Goal: Complete Application Form: Complete application form

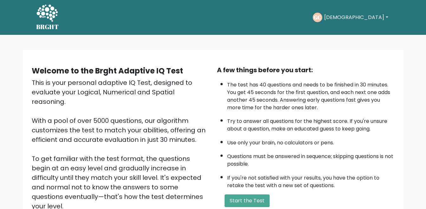
scroll to position [81, 0]
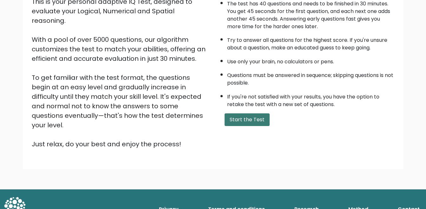
click at [236, 118] on button "Start the Test" at bounding box center [247, 120] width 45 height 13
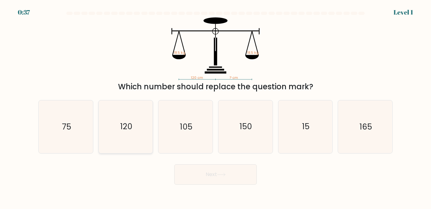
click at [144, 117] on icon "120" at bounding box center [125, 127] width 53 height 53
click at [215, 106] on input "b. 120" at bounding box center [215, 106] width 0 height 2
radio input "true"
click at [194, 166] on button "Next" at bounding box center [215, 175] width 82 height 20
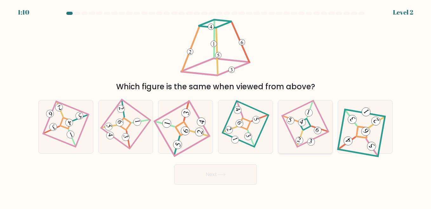
click at [296, 112] on icon at bounding box center [305, 127] width 36 height 42
click at [216, 106] on input "e." at bounding box center [215, 106] width 0 height 2
radio input "true"
click at [244, 177] on button "Next" at bounding box center [215, 175] width 82 height 20
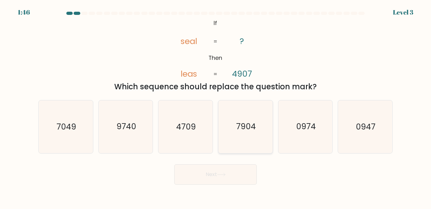
click at [249, 121] on icon "7904" at bounding box center [245, 127] width 53 height 53
click at [216, 106] on input "d. 7904" at bounding box center [215, 106] width 0 height 2
radio input "true"
click at [230, 177] on button "Next" at bounding box center [215, 175] width 82 height 20
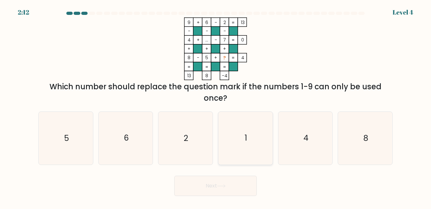
click at [255, 142] on icon "1" at bounding box center [245, 138] width 53 height 53
click at [216, 106] on input "d. 1" at bounding box center [215, 106] width 0 height 2
radio input "true"
click at [224, 185] on icon at bounding box center [221, 186] width 9 height 3
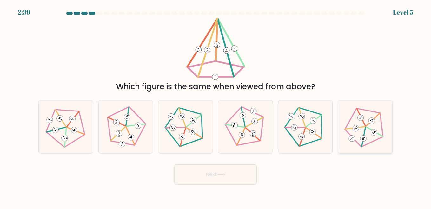
click at [369, 127] on icon at bounding box center [365, 127] width 42 height 42
click at [216, 106] on input "f." at bounding box center [215, 106] width 0 height 2
radio input "true"
click at [252, 170] on button "Next" at bounding box center [215, 175] width 82 height 20
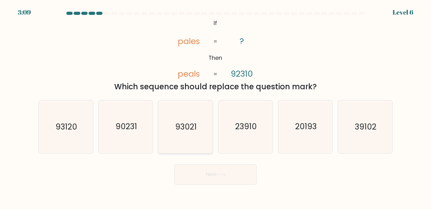
click at [185, 121] on icon "93021" at bounding box center [185, 127] width 53 height 53
click at [215, 106] on input "c. 93021" at bounding box center [215, 106] width 0 height 2
radio input "true"
click at [76, 116] on icon "93120" at bounding box center [65, 127] width 53 height 53
click at [215, 106] on input "a. 93120" at bounding box center [215, 106] width 0 height 2
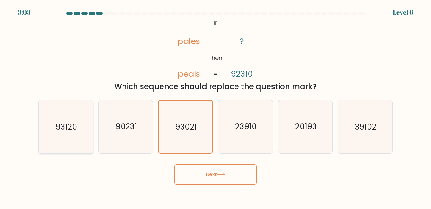
radio input "true"
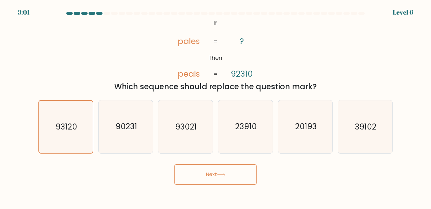
click at [247, 171] on button "Next" at bounding box center [215, 175] width 82 height 20
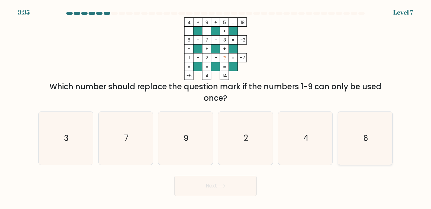
click at [350, 145] on icon "6" at bounding box center [364, 138] width 53 height 53
click at [216, 106] on input "f. 6" at bounding box center [215, 106] width 0 height 2
radio input "true"
click at [248, 180] on button "Next" at bounding box center [215, 186] width 82 height 20
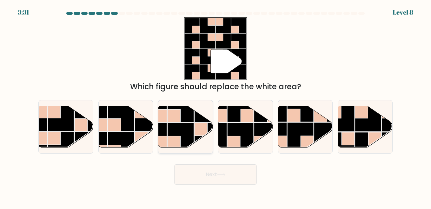
click at [186, 115] on rect at bounding box center [180, 109] width 26 height 26
click at [215, 106] on input "c." at bounding box center [215, 106] width 0 height 2
radio input "true"
click at [220, 180] on button "Next" at bounding box center [215, 175] width 82 height 20
click at [218, 174] on button "Next" at bounding box center [215, 175] width 82 height 20
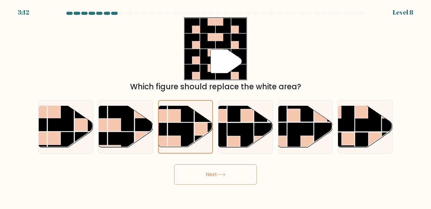
click at [219, 177] on button "Next" at bounding box center [215, 175] width 82 height 20
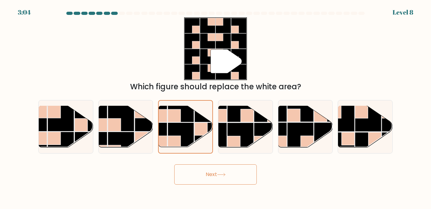
click at [219, 177] on button "Next" at bounding box center [215, 175] width 82 height 20
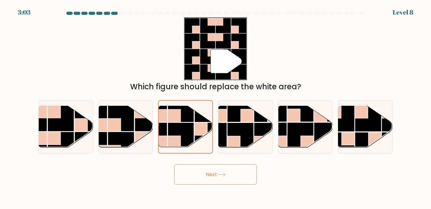
click at [219, 177] on button "Next" at bounding box center [215, 175] width 82 height 20
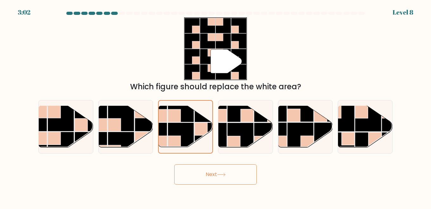
click at [219, 177] on button "Next" at bounding box center [215, 175] width 82 height 20
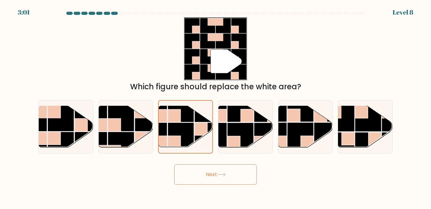
click at [219, 177] on button "Next" at bounding box center [215, 175] width 82 height 20
click at [217, 175] on button "Next" at bounding box center [215, 175] width 82 height 20
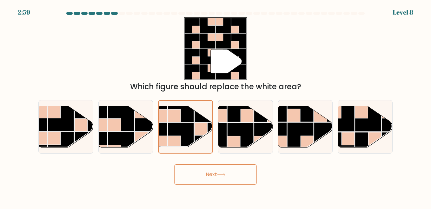
click at [217, 175] on button "Next" at bounding box center [215, 175] width 82 height 20
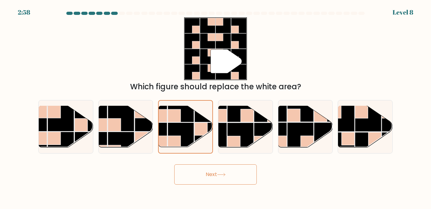
click at [217, 175] on button "Next" at bounding box center [215, 175] width 82 height 20
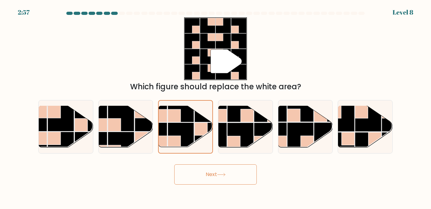
click at [217, 175] on button "Next" at bounding box center [215, 175] width 82 height 20
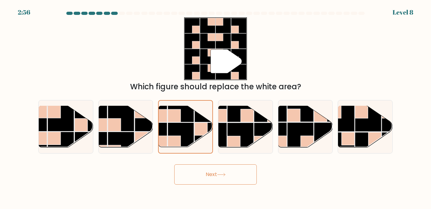
click at [217, 175] on button "Next" at bounding box center [215, 175] width 82 height 20
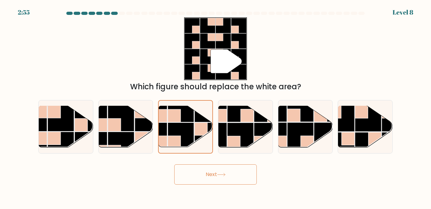
click at [217, 175] on button "Next" at bounding box center [215, 175] width 82 height 20
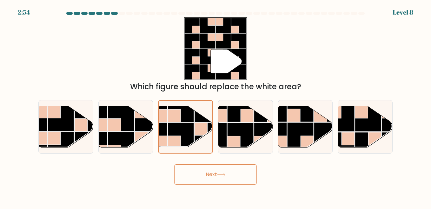
click at [217, 175] on button "Next" at bounding box center [215, 175] width 82 height 20
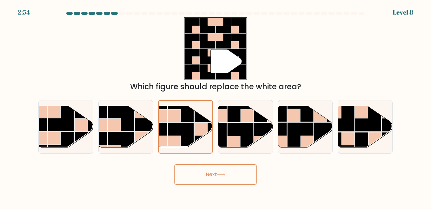
click at [217, 175] on button "Next" at bounding box center [215, 175] width 82 height 20
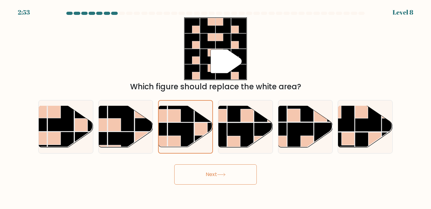
click at [217, 175] on button "Next" at bounding box center [215, 175] width 82 height 20
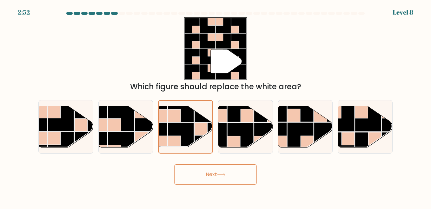
click at [217, 175] on button "Next" at bounding box center [215, 175] width 82 height 20
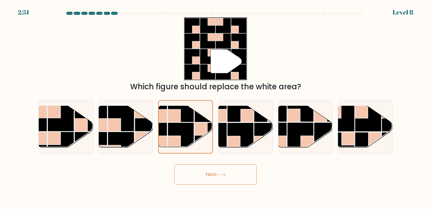
click at [217, 175] on button "Next" at bounding box center [215, 175] width 82 height 20
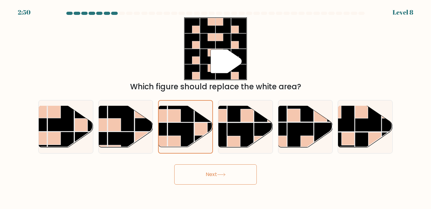
click at [217, 175] on button "Next" at bounding box center [215, 175] width 82 height 20
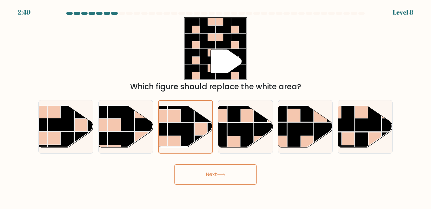
click at [217, 175] on button "Next" at bounding box center [215, 175] width 82 height 20
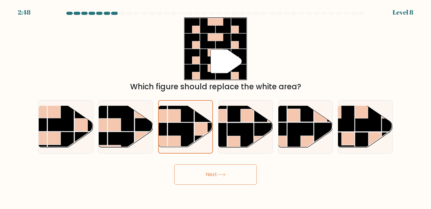
click at [217, 175] on button "Next" at bounding box center [215, 175] width 82 height 20
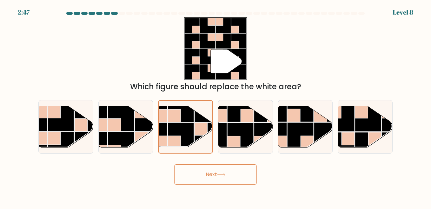
click at [217, 175] on button "Next" at bounding box center [215, 175] width 82 height 20
click at [207, 175] on button "Next" at bounding box center [215, 175] width 82 height 20
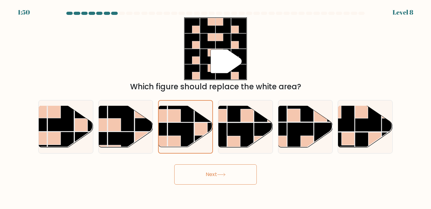
click at [207, 175] on button "Next" at bounding box center [215, 175] width 82 height 20
click at [235, 139] on rect at bounding box center [233, 142] width 13 height 13
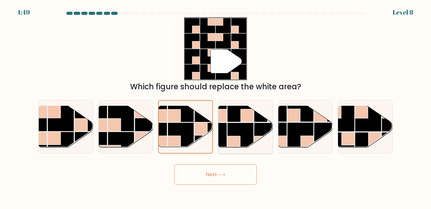
click at [216, 106] on input "d." at bounding box center [215, 106] width 0 height 2
radio input "true"
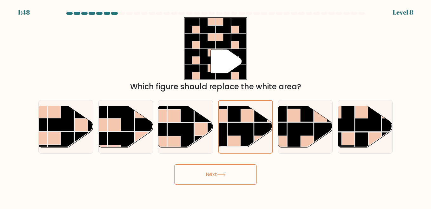
click at [223, 182] on button "Next" at bounding box center [215, 175] width 82 height 20
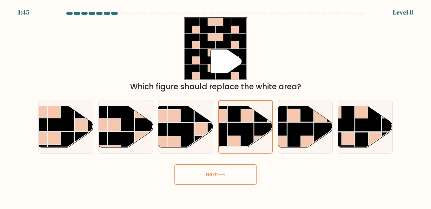
click at [224, 178] on button "Next" at bounding box center [215, 175] width 82 height 20
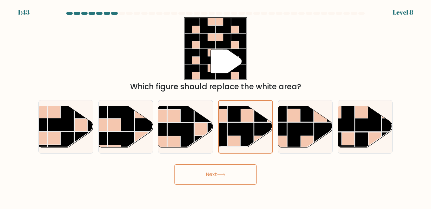
drag, startPoint x: 224, startPoint y: 178, endPoint x: 236, endPoint y: 171, distance: 14.2
drag, startPoint x: 236, startPoint y: 171, endPoint x: 229, endPoint y: 175, distance: 7.7
click at [229, 175] on button "Next" at bounding box center [215, 175] width 82 height 20
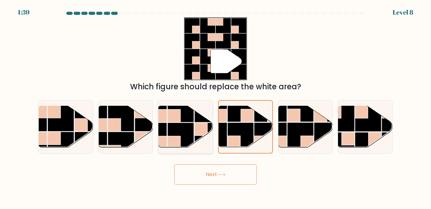
click at [174, 129] on rect at bounding box center [180, 136] width 26 height 26
click at [215, 106] on input "c." at bounding box center [215, 106] width 0 height 2
radio input "true"
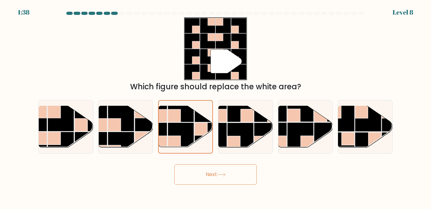
click at [193, 164] on div "Next" at bounding box center [216, 172] width 362 height 23
drag, startPoint x: 193, startPoint y: 166, endPoint x: 154, endPoint y: 153, distance: 41.5
click at [191, 166] on button "Next" at bounding box center [215, 175] width 82 height 20
click at [376, 127] on rect at bounding box center [368, 118] width 26 height 26
click at [216, 106] on input "f." at bounding box center [215, 106] width 0 height 2
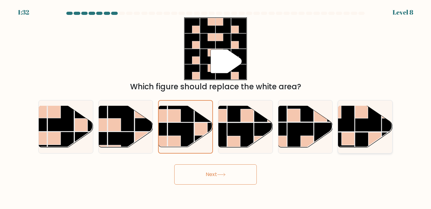
radio input "true"
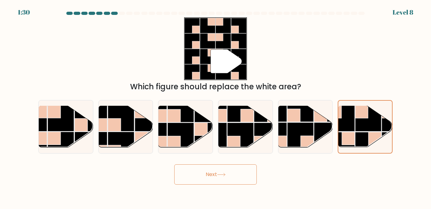
click at [235, 180] on button "Next" at bounding box center [215, 175] width 82 height 20
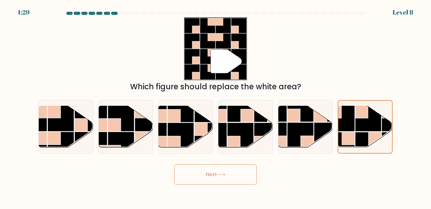
click at [235, 180] on button "Next" at bounding box center [215, 175] width 82 height 20
click at [360, 129] on rect at bounding box center [368, 119] width 26 height 26
click at [216, 106] on input "f." at bounding box center [215, 106] width 0 height 2
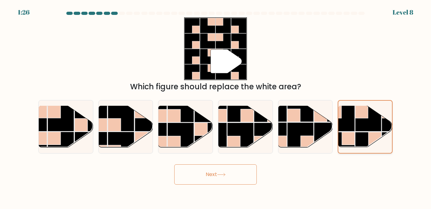
click at [360, 129] on rect at bounding box center [368, 119] width 26 height 26
click at [216, 106] on input "f." at bounding box center [215, 106] width 0 height 2
click at [360, 129] on rect at bounding box center [368, 119] width 26 height 26
click at [216, 106] on input "f." at bounding box center [215, 106] width 0 height 2
click at [360, 129] on rect at bounding box center [368, 119] width 26 height 26
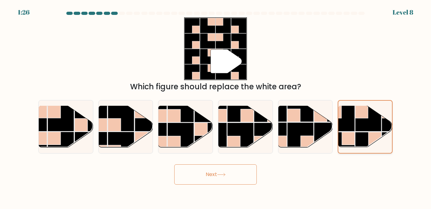
click at [216, 106] on input "f." at bounding box center [215, 106] width 0 height 2
click at [360, 129] on rect at bounding box center [368, 119] width 26 height 26
click at [216, 106] on input "f." at bounding box center [215, 106] width 0 height 2
click at [360, 129] on rect at bounding box center [368, 119] width 26 height 26
click at [216, 106] on input "f." at bounding box center [215, 106] width 0 height 2
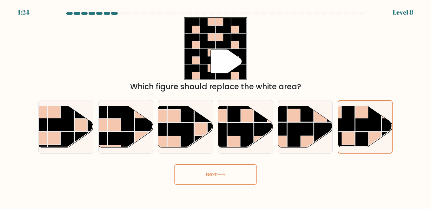
click at [193, 176] on button "Next" at bounding box center [215, 175] width 82 height 20
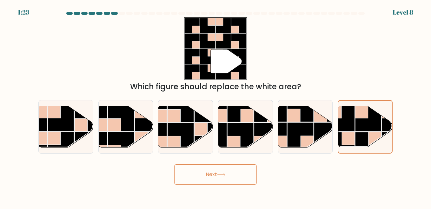
click at [193, 176] on button "Next" at bounding box center [215, 175] width 82 height 20
click at [199, 171] on button "Next" at bounding box center [215, 175] width 82 height 20
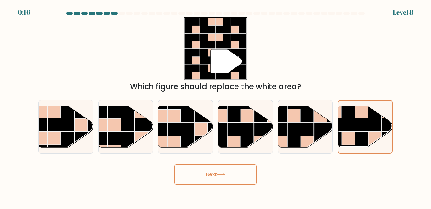
click at [199, 171] on button "Next" at bounding box center [215, 175] width 82 height 20
click at [218, 181] on button "Next" at bounding box center [215, 175] width 82 height 20
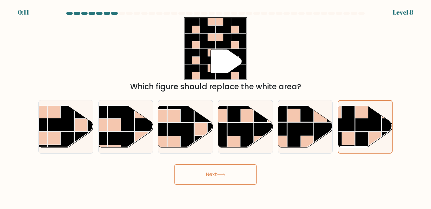
click at [218, 181] on button "Next" at bounding box center [215, 175] width 82 height 20
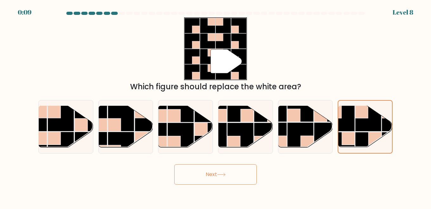
click at [218, 181] on button "Next" at bounding box center [215, 175] width 82 height 20
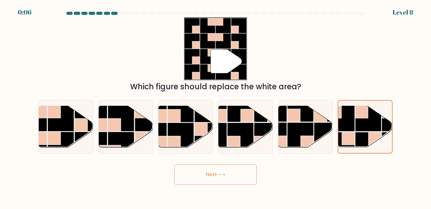
click at [218, 181] on button "Next" at bounding box center [215, 175] width 82 height 20
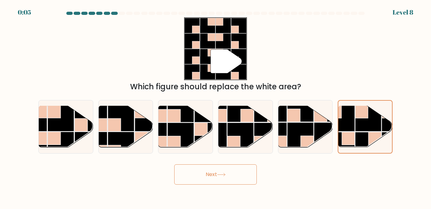
click at [218, 181] on button "Next" at bounding box center [215, 175] width 82 height 20
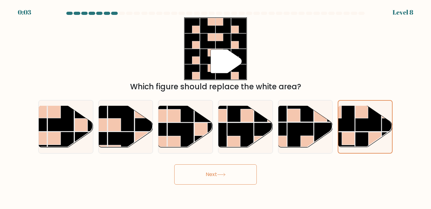
click at [218, 181] on button "Next" at bounding box center [215, 175] width 82 height 20
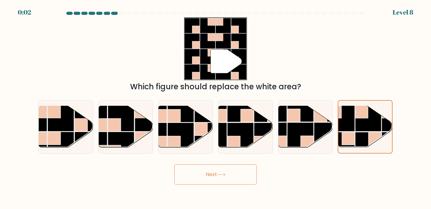
click at [218, 181] on button "Next" at bounding box center [215, 175] width 82 height 20
